Goal: Obtain resource: Download file/media

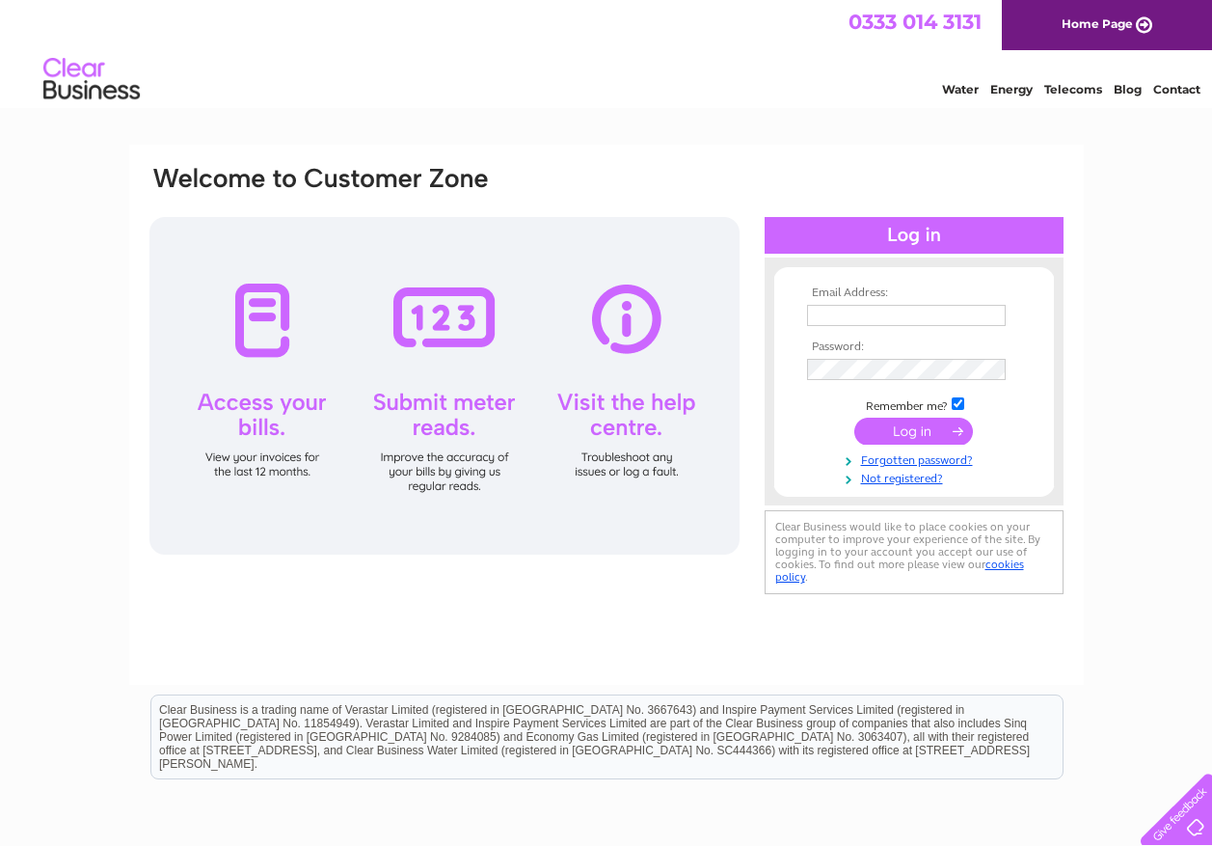
type input "shop@gardners-shop.co.uk"
click at [916, 428] on input "submit" at bounding box center [914, 431] width 119 height 27
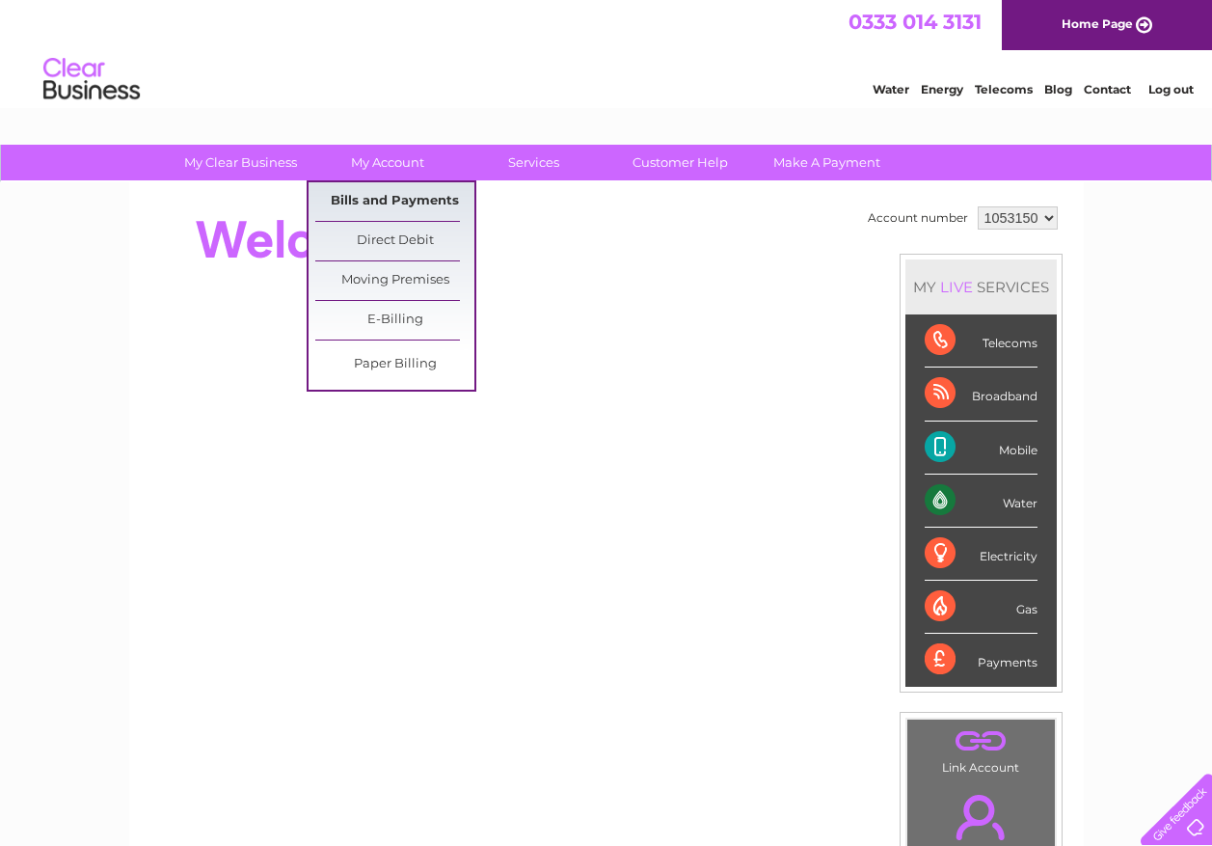
click at [395, 204] on link "Bills and Payments" at bounding box center [394, 201] width 159 height 39
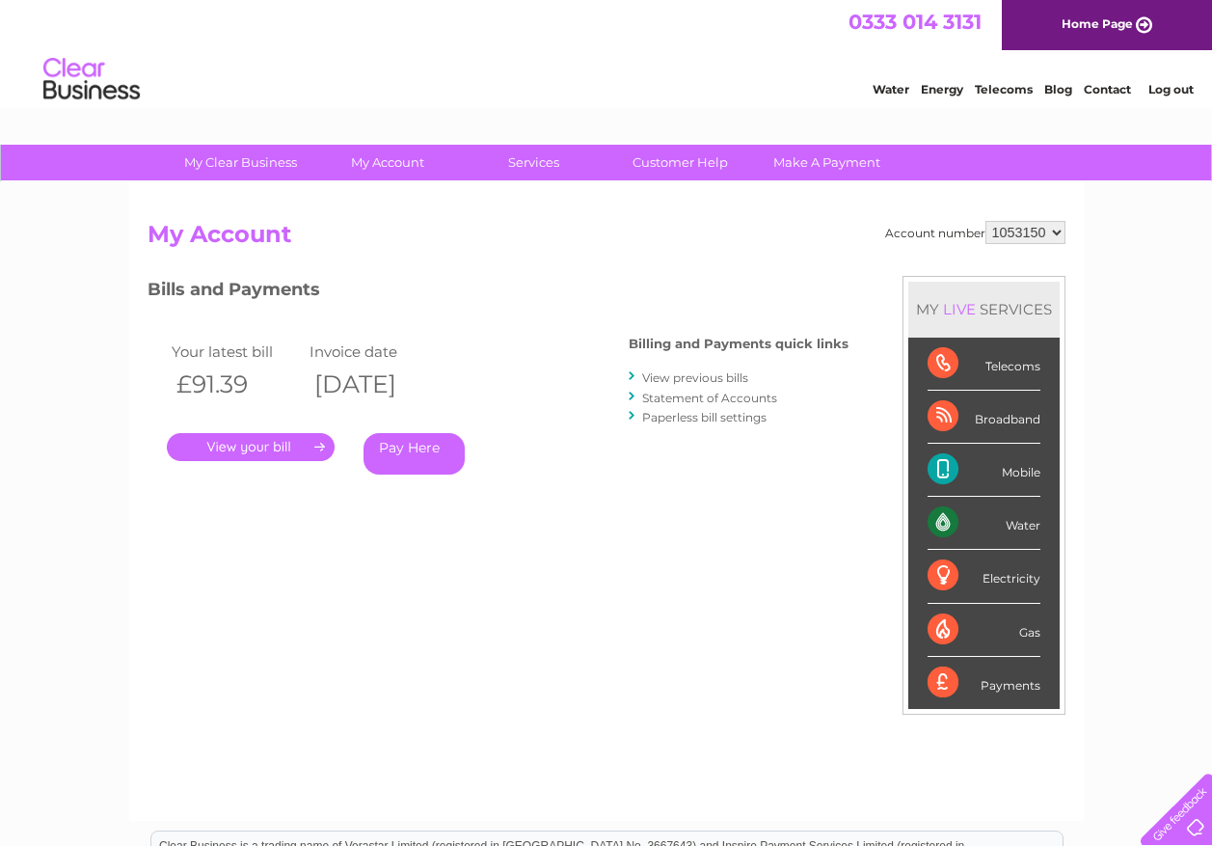
click at [262, 449] on link "." at bounding box center [251, 447] width 168 height 28
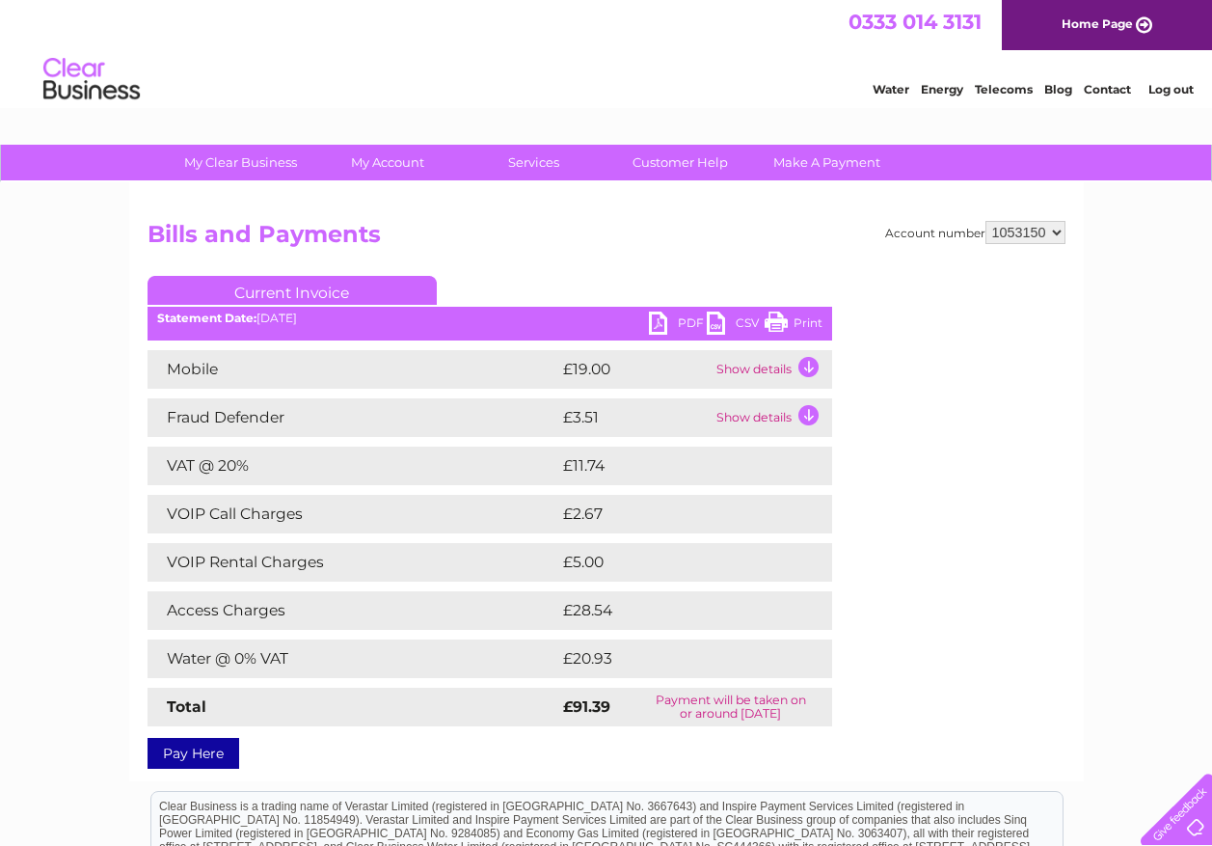
click at [660, 324] on link "PDF" at bounding box center [678, 326] width 58 height 28
